Goal: Register for event/course: Register for event/course

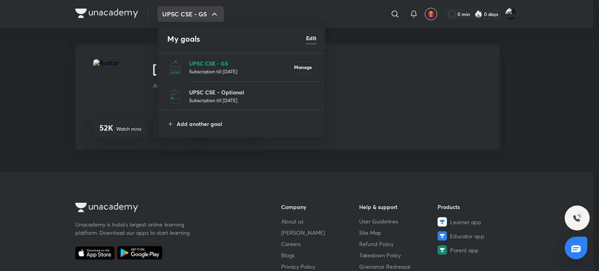
click at [204, 63] on p "UPSC CSE - GS" at bounding box center [239, 63] width 101 height 8
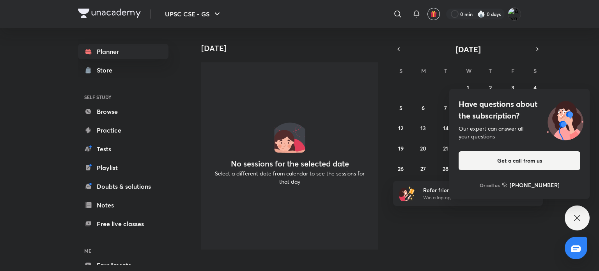
click at [577, 211] on div "Have questions about the subscription? Our expert can answer all your questions…" at bounding box center [577, 218] width 25 height 25
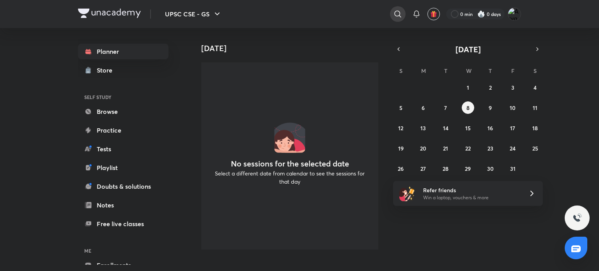
click at [396, 10] on icon at bounding box center [397, 13] width 9 height 9
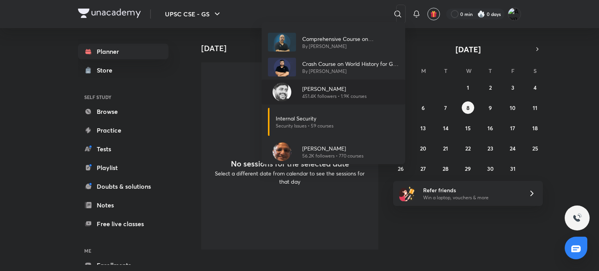
click at [309, 92] on p "[PERSON_NAME]" at bounding box center [334, 89] width 64 height 8
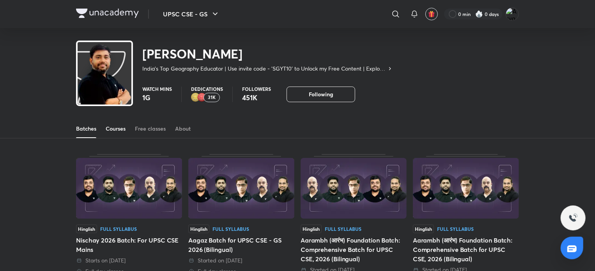
click at [112, 127] on div "Courses" at bounding box center [116, 129] width 20 height 8
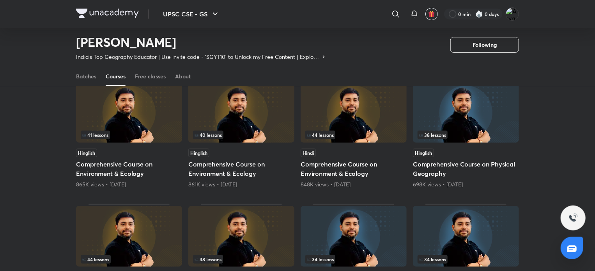
scroll to position [71, 0]
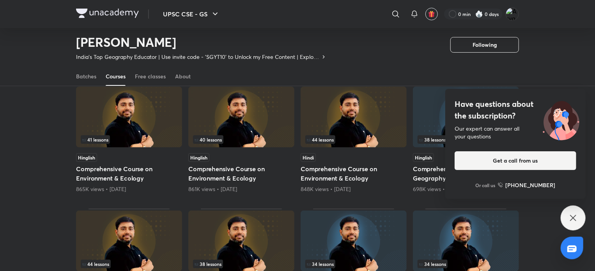
click at [575, 222] on icon at bounding box center [573, 217] width 9 height 9
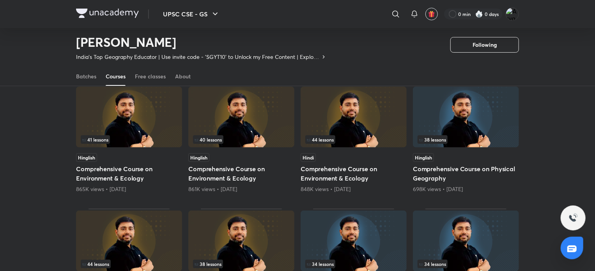
drag, startPoint x: 575, startPoint y: 222, endPoint x: 237, endPoint y: 115, distance: 354.2
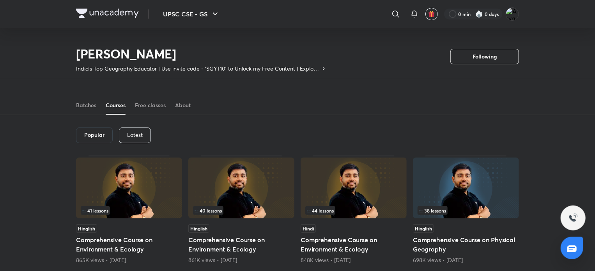
scroll to position [35, 0]
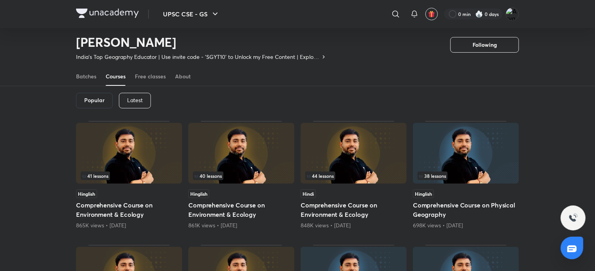
click at [127, 101] on p "Latest" at bounding box center [135, 100] width 16 height 6
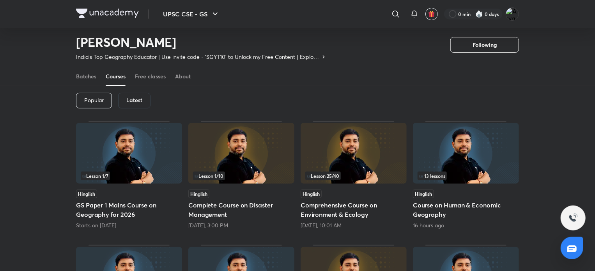
click at [126, 101] on h6 "Latest" at bounding box center [134, 100] width 16 height 6
click at [140, 99] on h6 "Latest" at bounding box center [134, 100] width 16 height 6
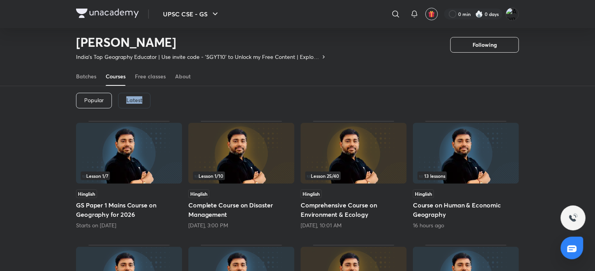
click at [140, 99] on h6 "Latest" at bounding box center [134, 100] width 16 height 6
click at [157, 101] on div "Popular Latest" at bounding box center [297, 100] width 443 height 41
click at [149, 103] on div "Latest" at bounding box center [134, 101] width 32 height 16
click at [127, 105] on div "Latest" at bounding box center [134, 101] width 32 height 16
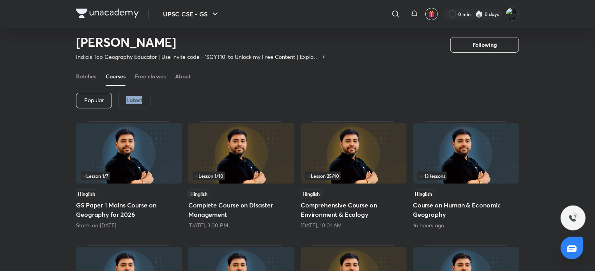
click at [127, 105] on div "Latest" at bounding box center [134, 101] width 32 height 16
click at [199, 97] on div "Popular Latest" at bounding box center [297, 100] width 443 height 41
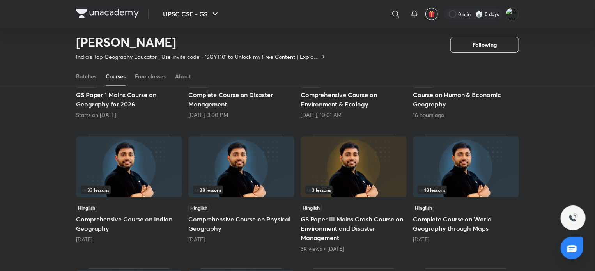
scroll to position [152, 0]
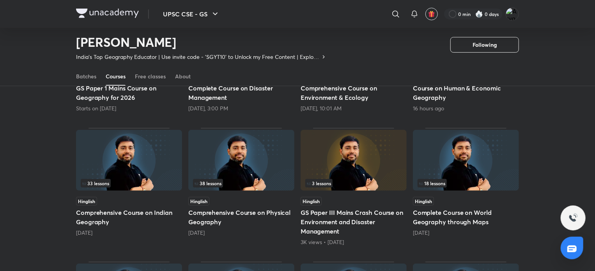
click at [221, 161] on img at bounding box center [241, 160] width 106 height 61
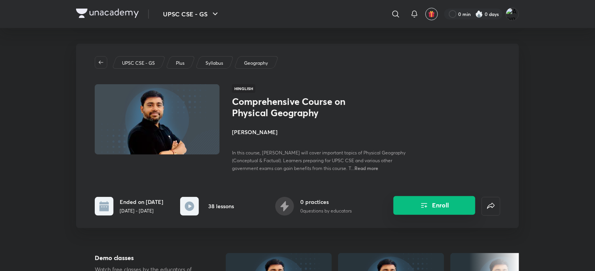
click at [415, 213] on button "Enroll" at bounding box center [435, 205] width 82 height 19
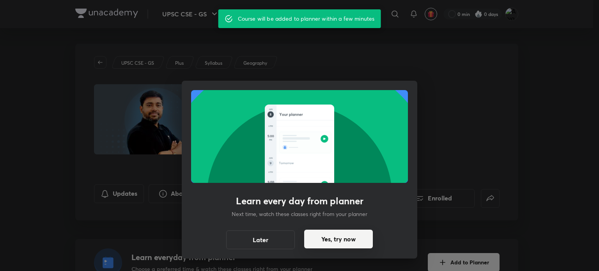
click at [332, 240] on button "Yes, try now" at bounding box center [338, 239] width 69 height 19
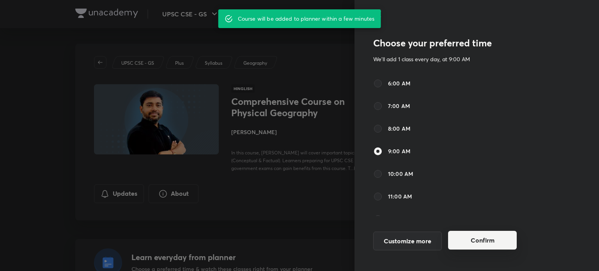
click at [483, 241] on button "Confirm" at bounding box center [482, 240] width 69 height 19
